Goal: Transaction & Acquisition: Register for event/course

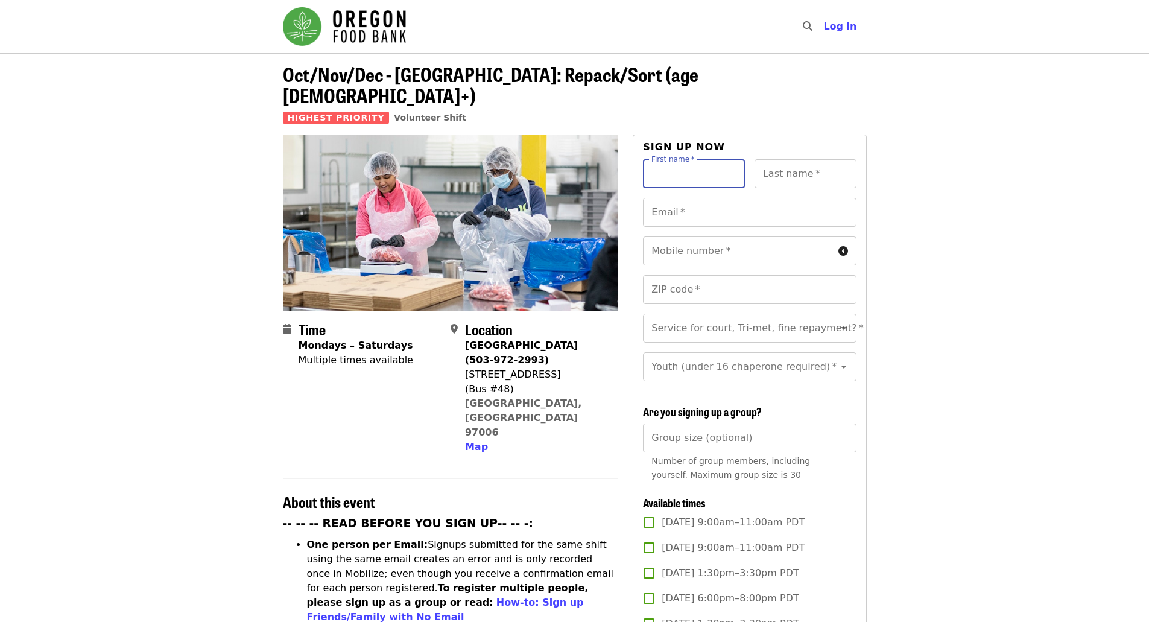
click at [673, 159] on input "First name   *" at bounding box center [694, 173] width 102 height 29
type input "*******"
type input "******"
type input "**********"
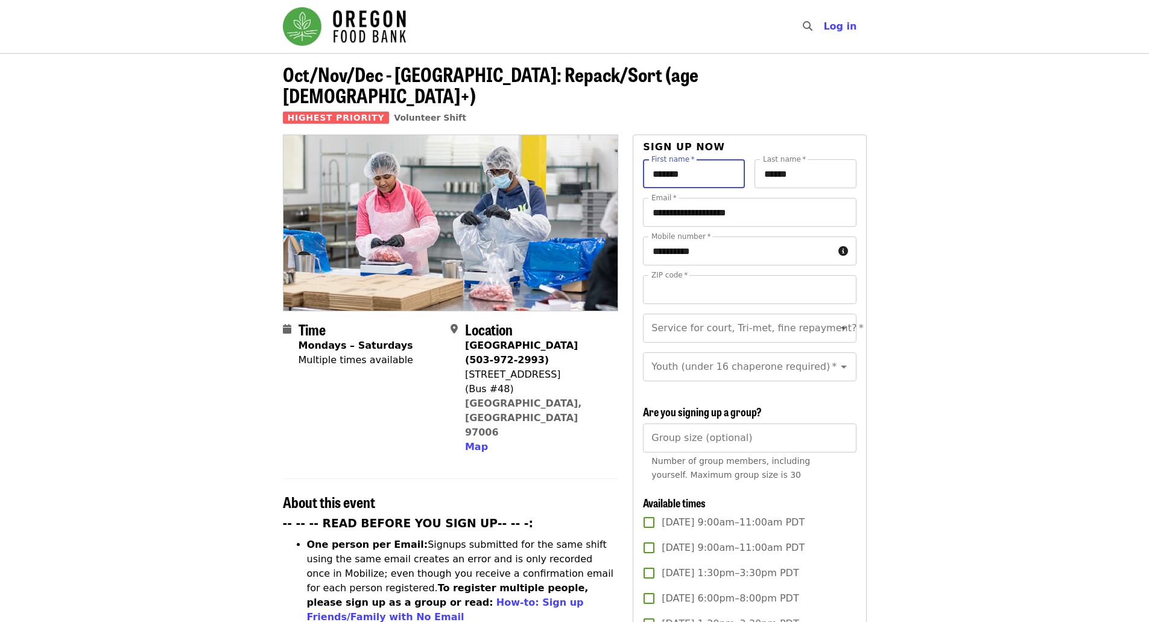
type input "*****"
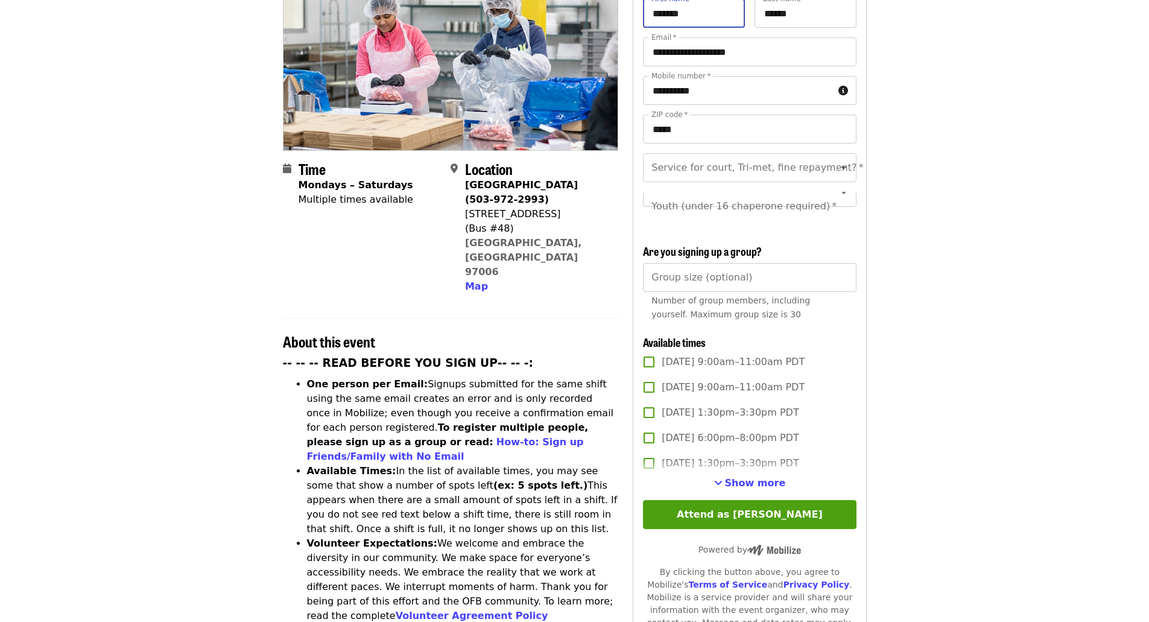
scroll to position [181, 0]
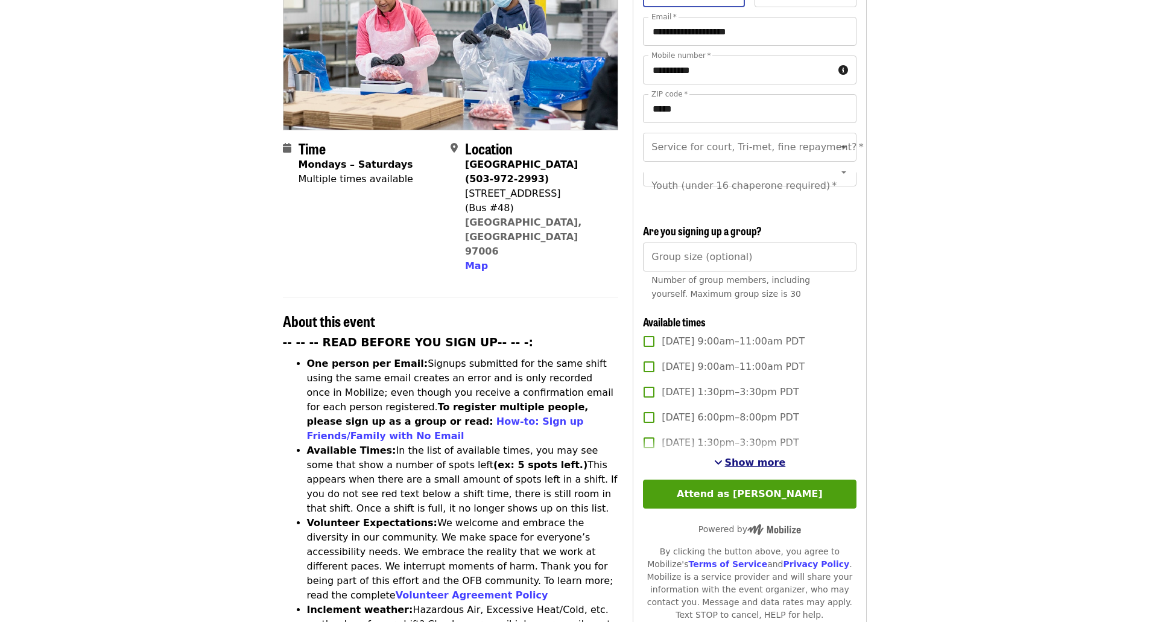
click at [723, 457] on span "See more timeslots" at bounding box center [718, 462] width 8 height 10
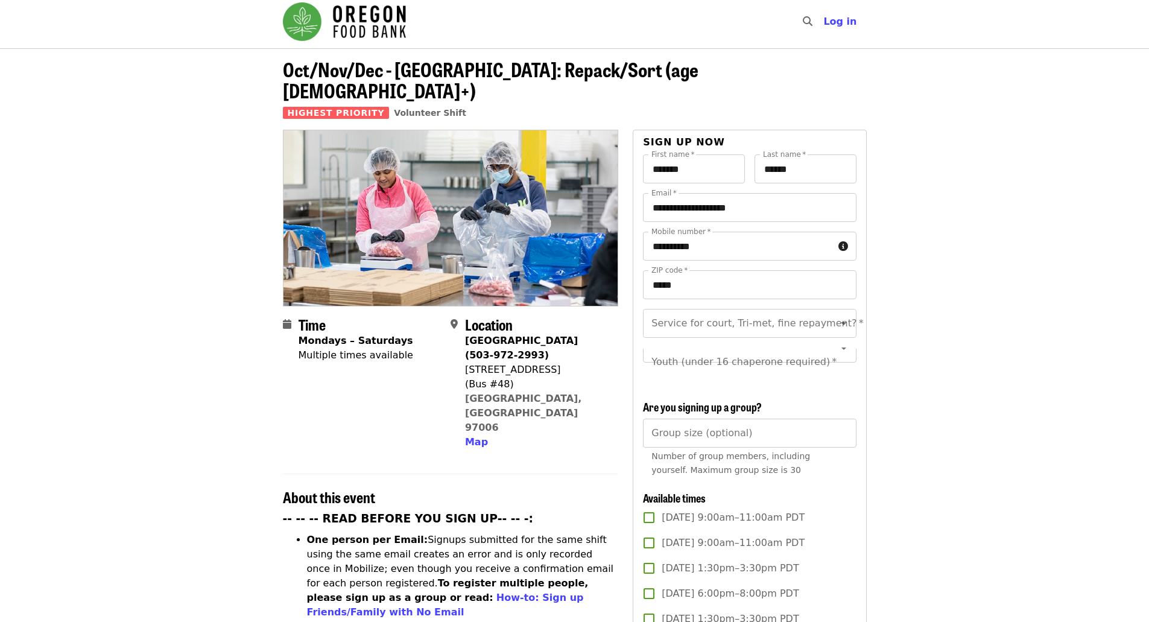
scroll to position [0, 0]
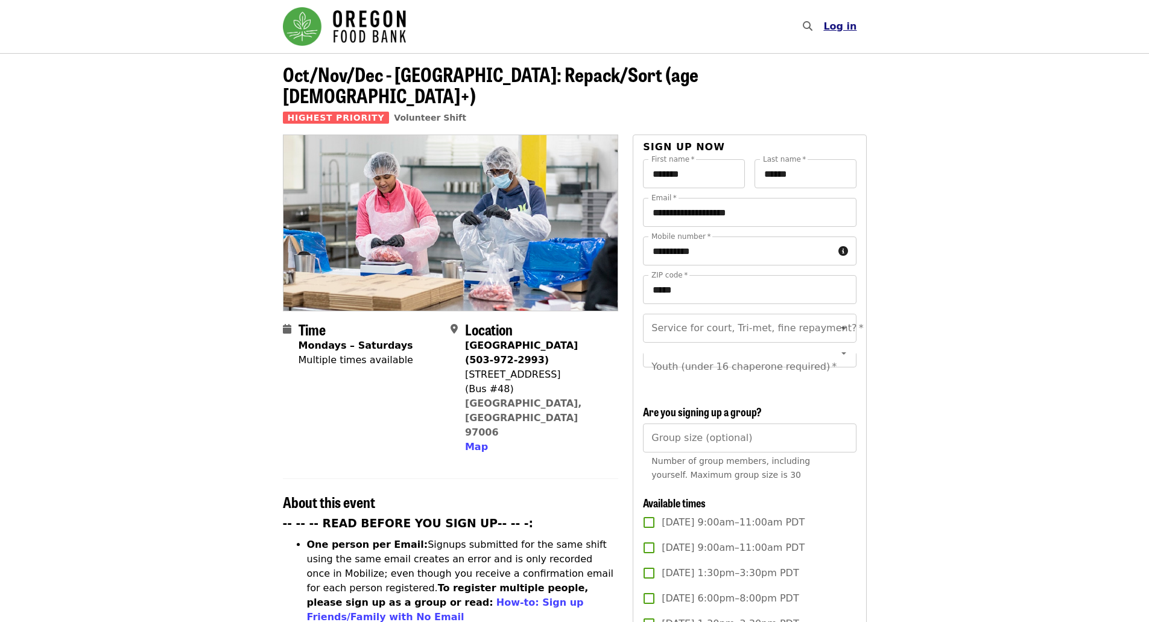
click at [843, 24] on span "Log in" at bounding box center [839, 26] width 33 height 11
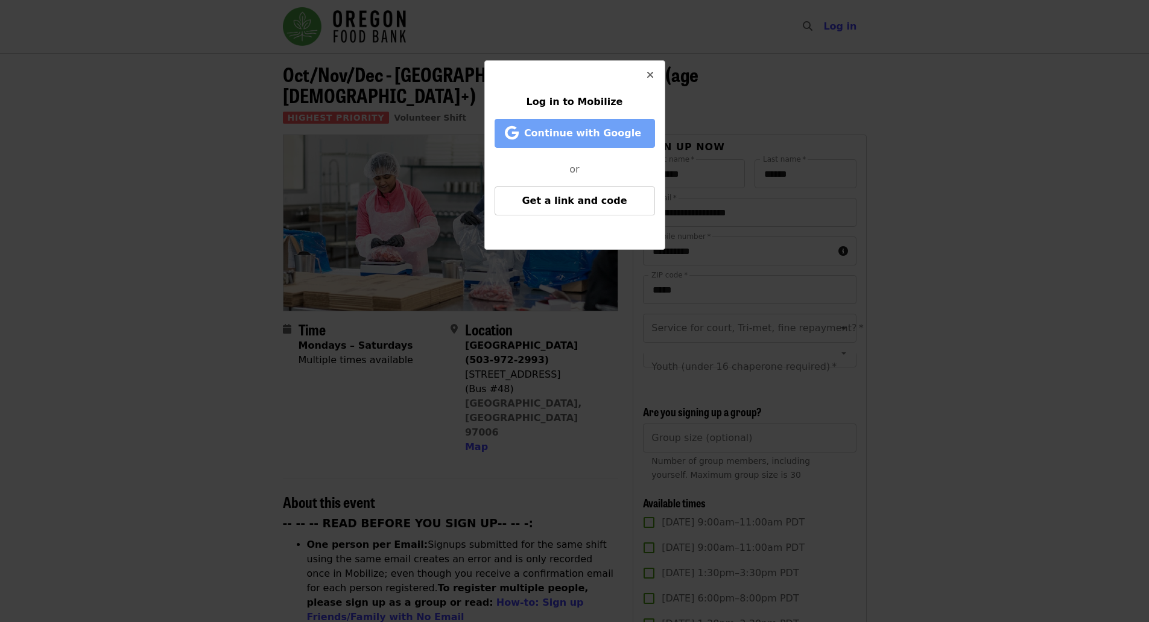
click at [565, 136] on span "Continue with Google" at bounding box center [582, 132] width 117 height 11
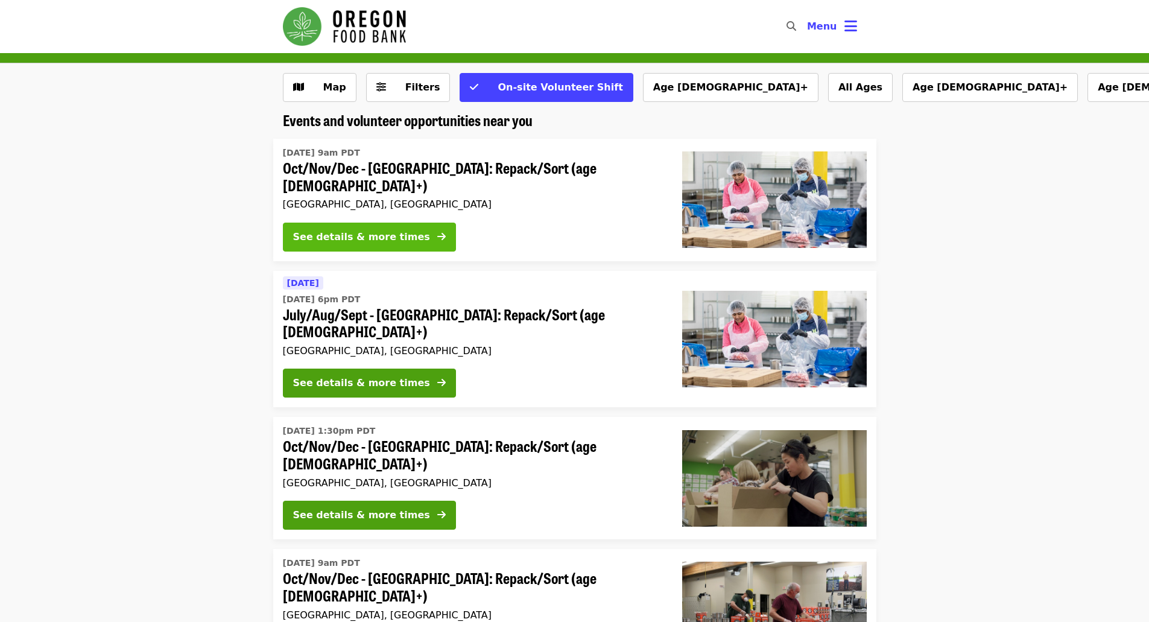
click at [370, 230] on div "See details & more times" at bounding box center [361, 237] width 137 height 14
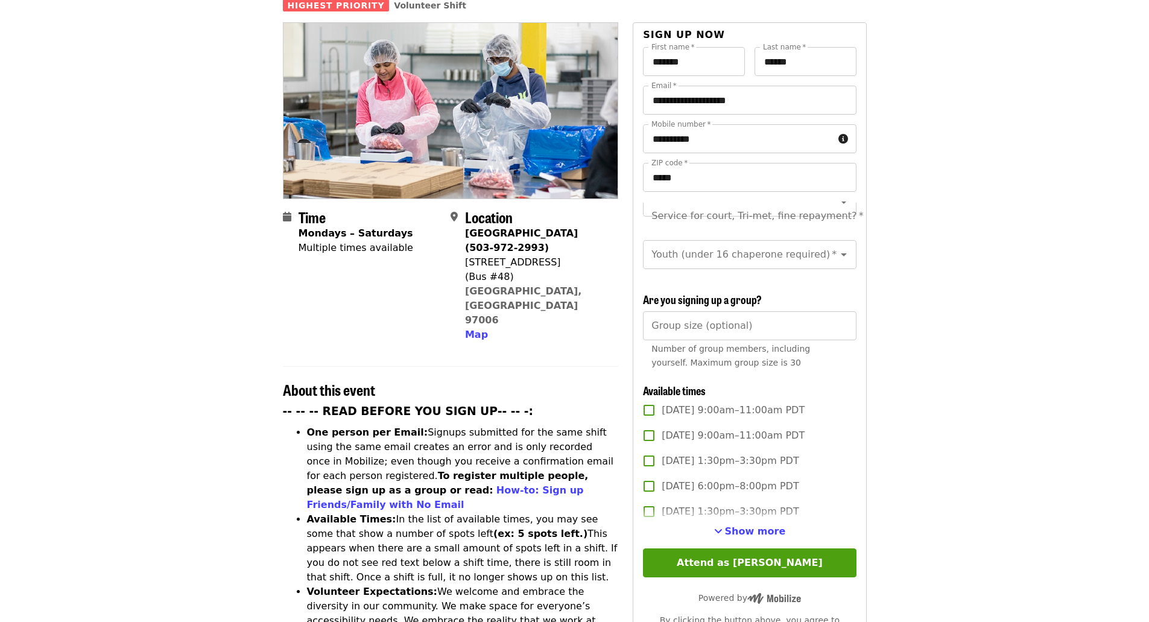
scroll to position [181, 0]
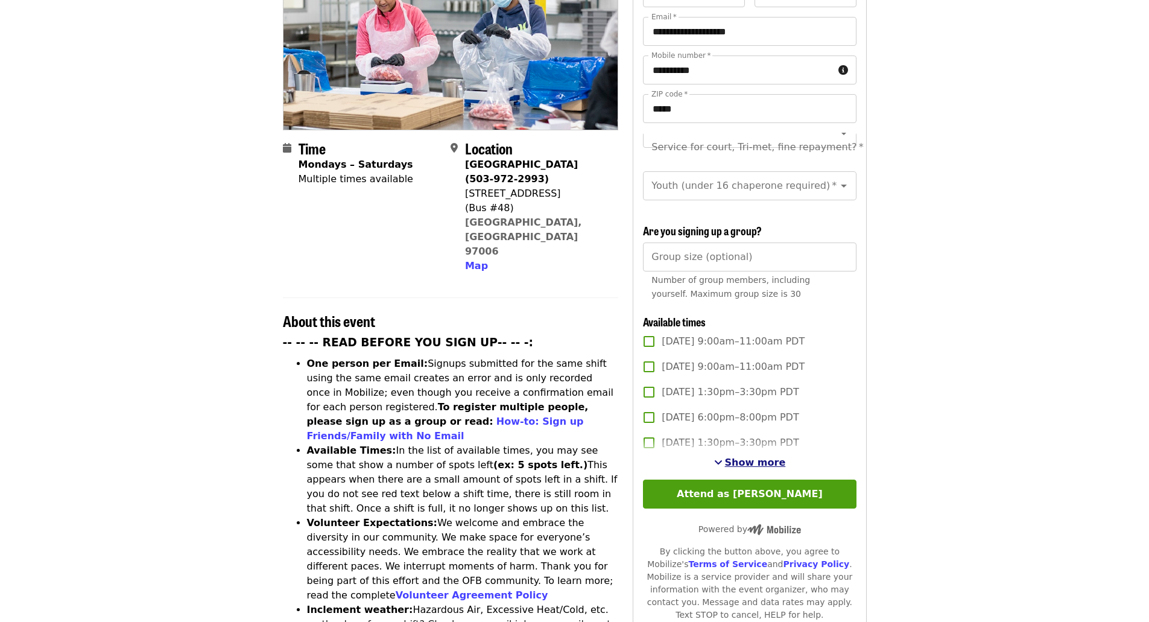
click at [748, 460] on span "Show more" at bounding box center [755, 462] width 61 height 11
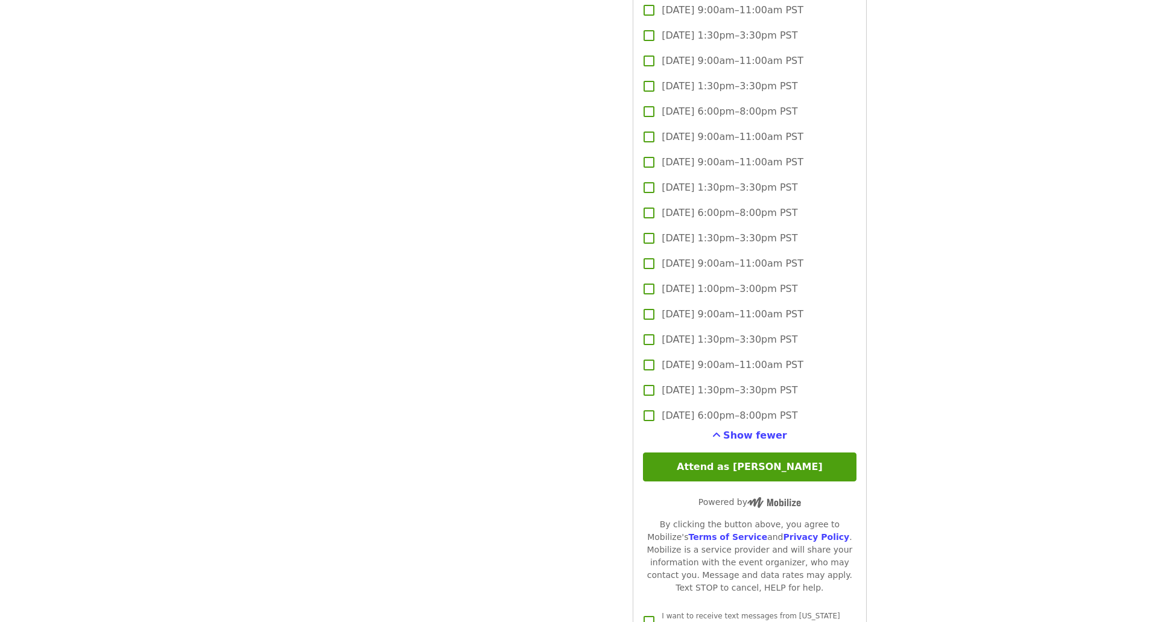
scroll to position [3679, 0]
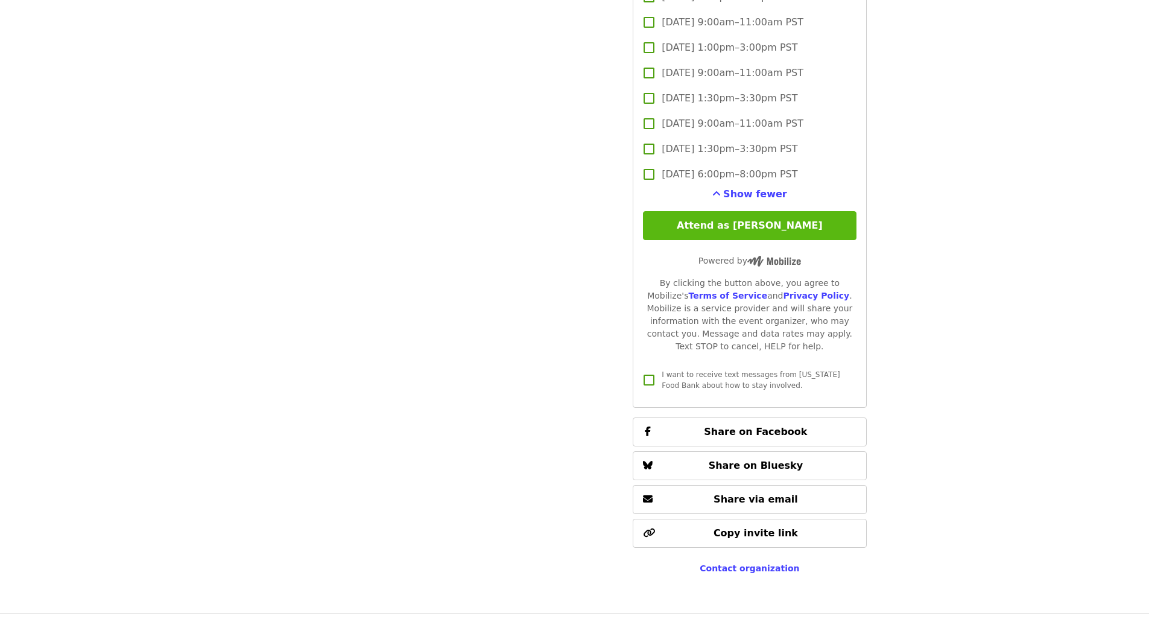
click at [703, 223] on button "Attend as [PERSON_NAME]" at bounding box center [749, 225] width 213 height 29
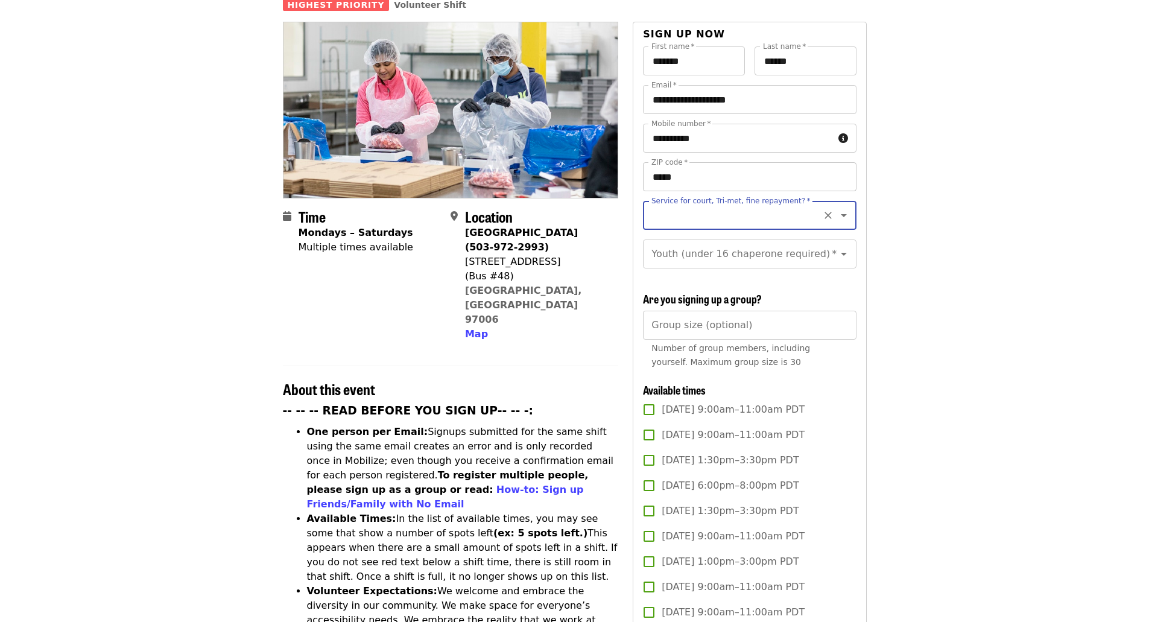
scroll to position [112, 0]
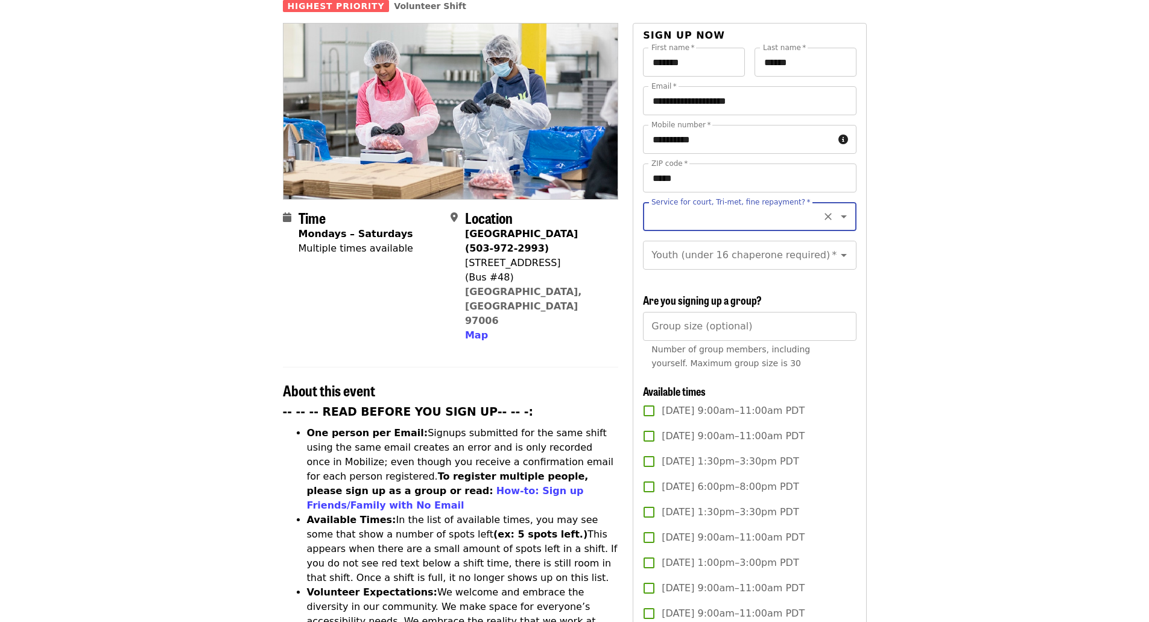
click at [837, 209] on icon "Open" at bounding box center [844, 216] width 14 height 14
click at [662, 233] on li "No" at bounding box center [745, 228] width 204 height 22
type input "**"
click at [837, 248] on icon "Open" at bounding box center [844, 255] width 14 height 14
click at [841, 253] on icon "Close" at bounding box center [844, 254] width 6 height 3
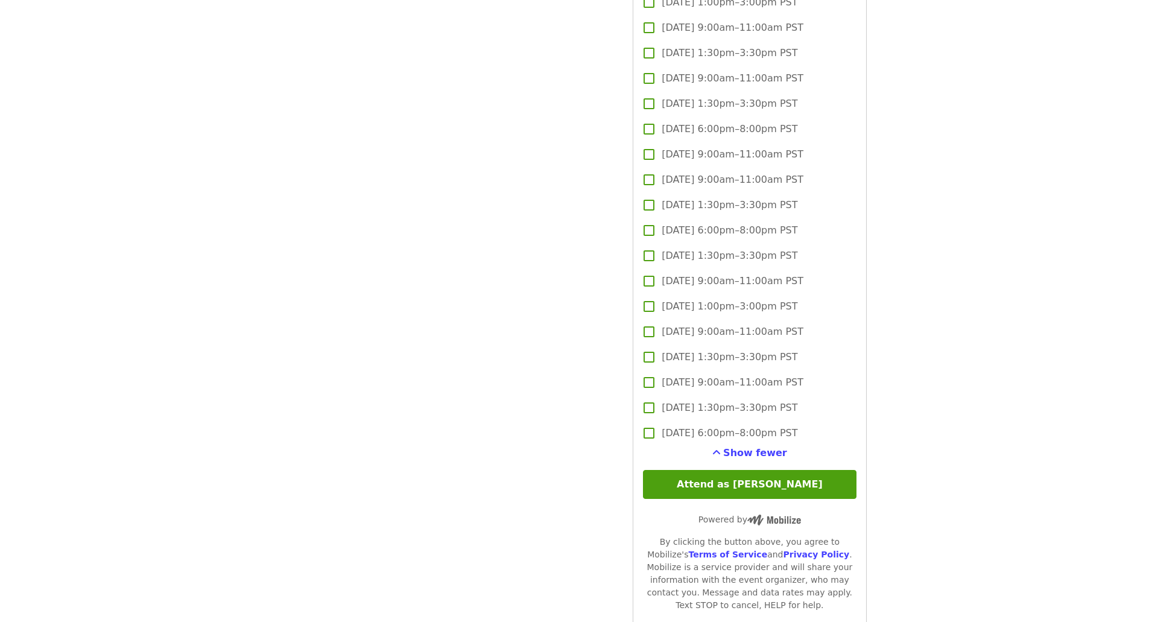
scroll to position [3549, 0]
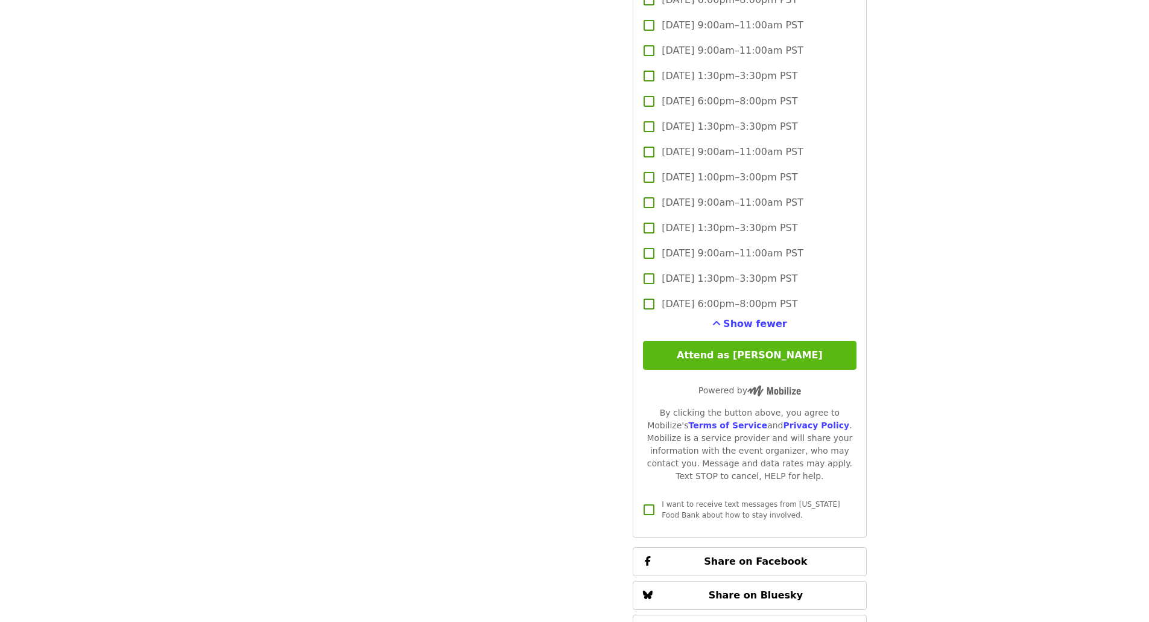
click at [763, 354] on button "Attend as [PERSON_NAME]" at bounding box center [749, 355] width 213 height 29
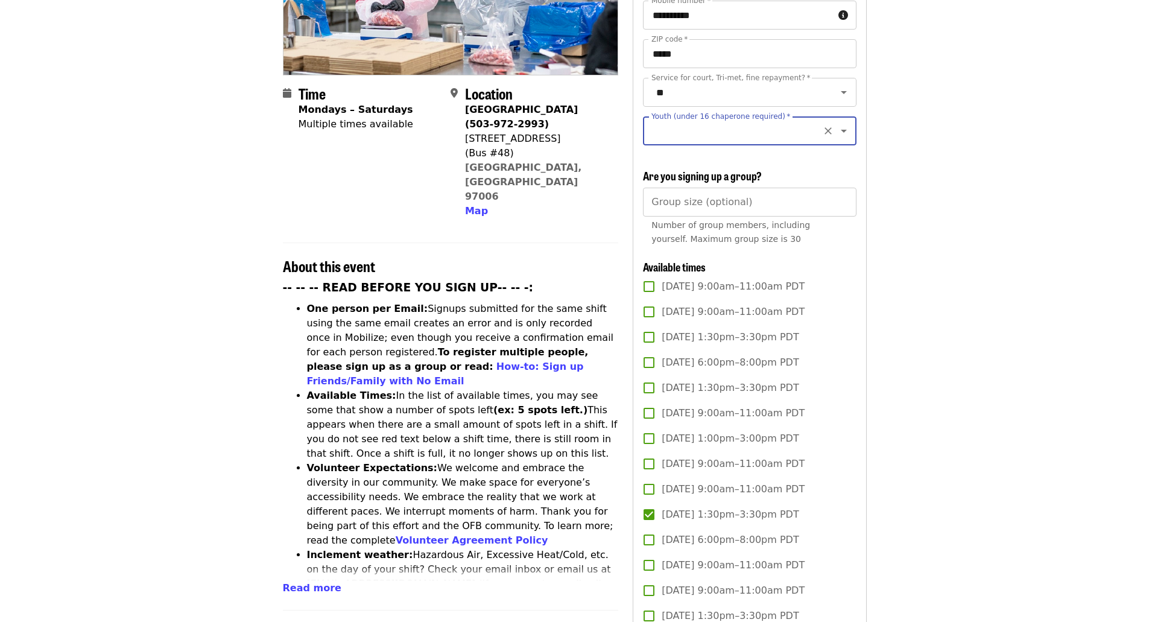
scroll to position [42, 0]
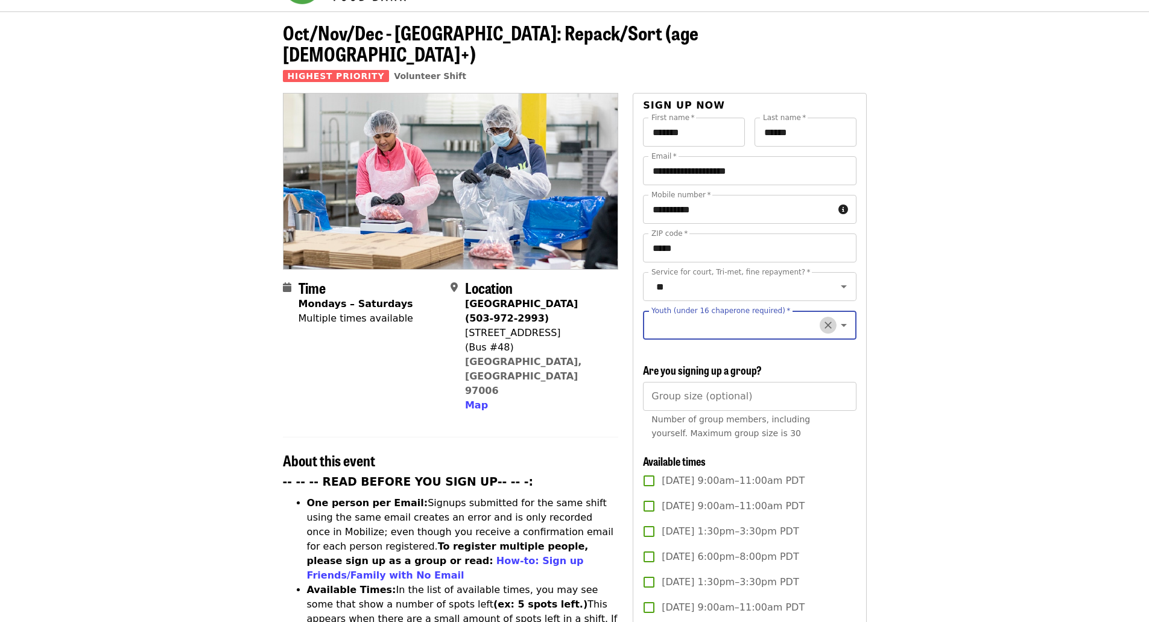
click at [824, 322] on icon "Clear" at bounding box center [827, 325] width 7 height 7
click at [837, 318] on icon "Open" at bounding box center [844, 325] width 14 height 14
click at [662, 347] on li "16 and older" at bounding box center [745, 346] width 204 height 22
type input "**********"
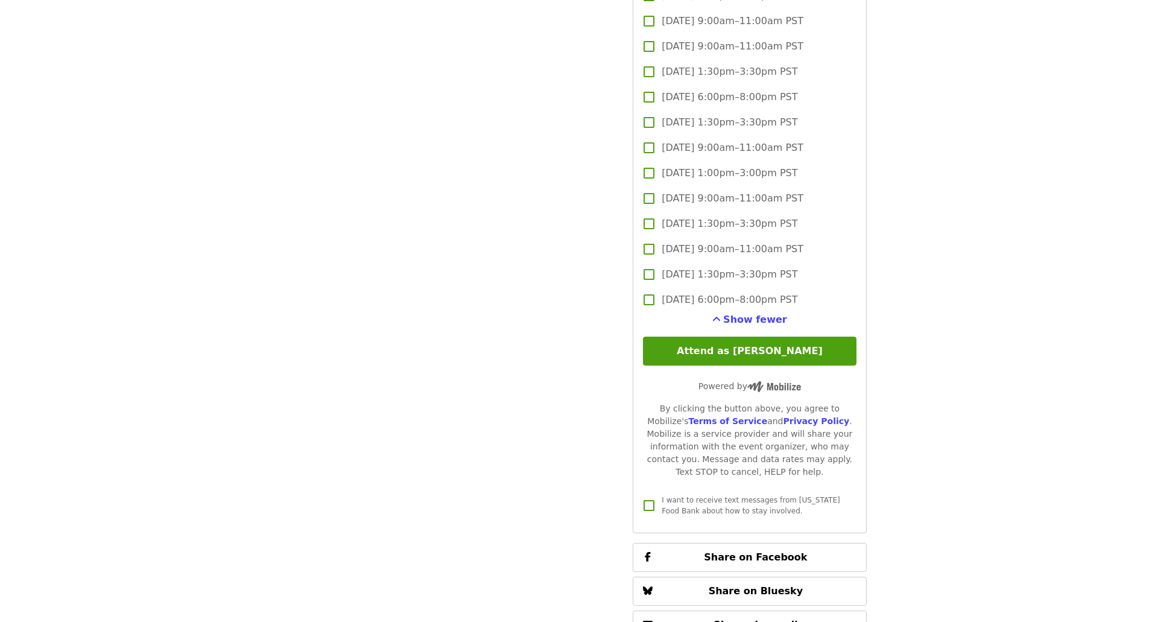
scroll to position [3660, 0]
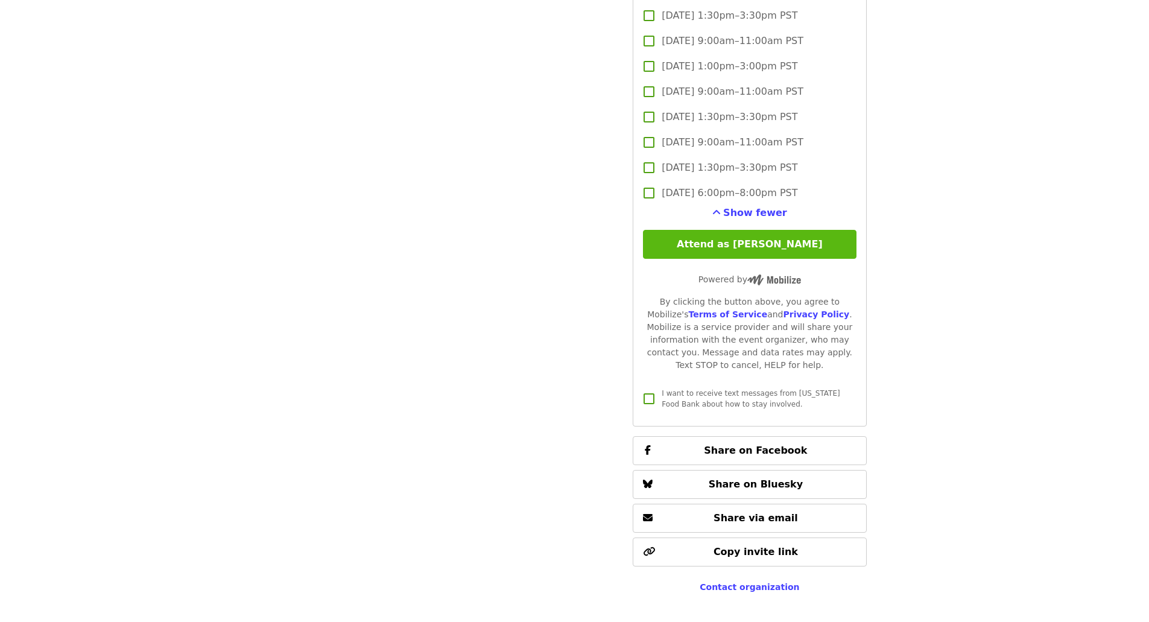
click at [762, 241] on button "Attend as [PERSON_NAME]" at bounding box center [749, 244] width 213 height 29
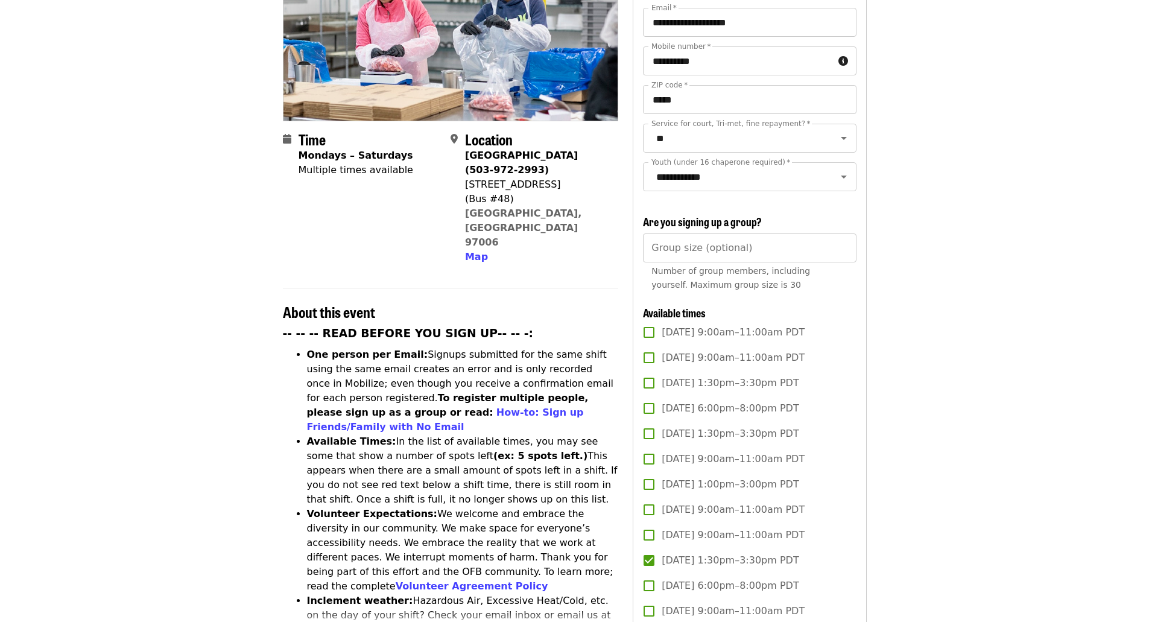
scroll to position [102, 0]
